Goal: Task Accomplishment & Management: Manage account settings

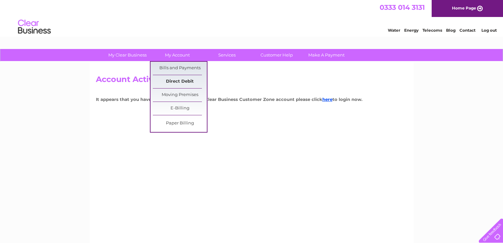
click at [180, 79] on link "Direct Debit" at bounding box center [180, 81] width 54 height 13
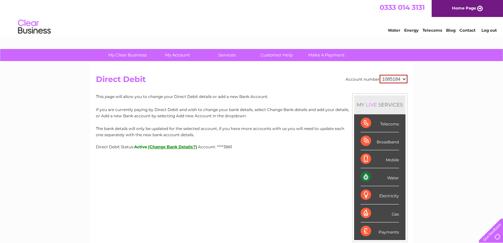
click at [168, 148] on button "(Change Bank Details?)" at bounding box center [172, 147] width 49 height 5
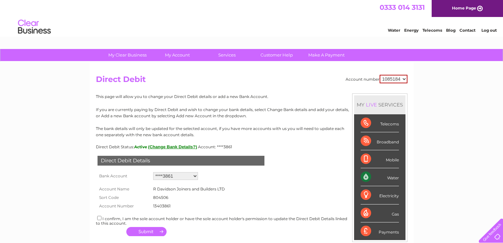
click at [486, 29] on link "Log out" at bounding box center [488, 30] width 15 height 5
